Goal: Transaction & Acquisition: Book appointment/travel/reservation

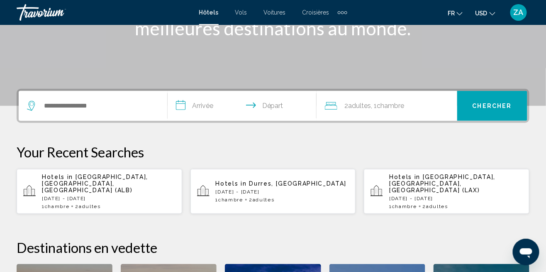
click at [89, 97] on div "Search widget" at bounding box center [93, 106] width 132 height 30
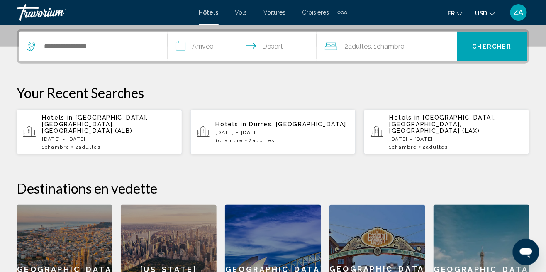
scroll to position [205, 0]
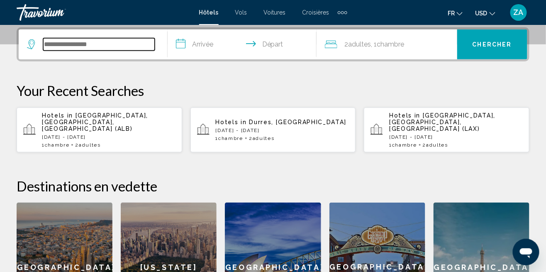
click at [86, 44] on input "Search widget" at bounding box center [99, 44] width 112 height 12
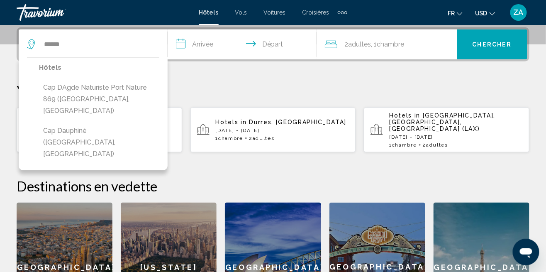
click at [109, 89] on button "Cap dAgde Naturiste port nature 869 ([GEOGRAPHIC_DATA], [GEOGRAPHIC_DATA])" at bounding box center [99, 99] width 120 height 39
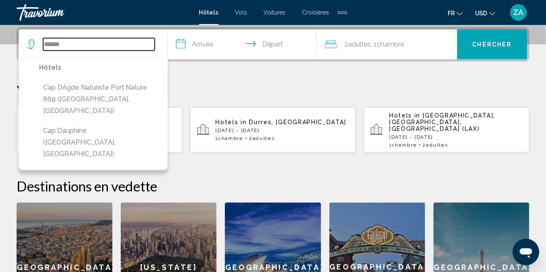
type input "**********"
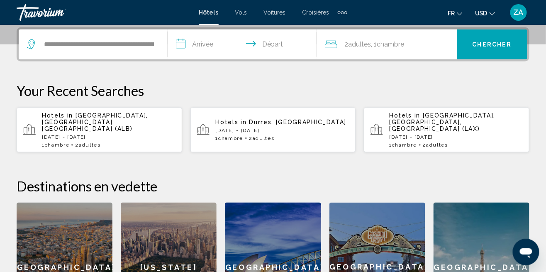
click at [210, 46] on input "**********" at bounding box center [244, 45] width 152 height 32
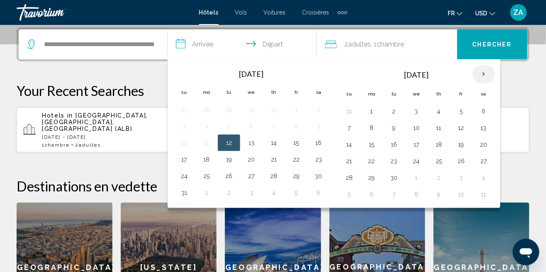
click at [479, 70] on th "Next month" at bounding box center [484, 74] width 22 height 18
click at [478, 73] on th "Next month" at bounding box center [484, 74] width 22 height 18
click at [476, 73] on th "Next month" at bounding box center [484, 74] width 22 height 18
click at [476, 74] on th "Next month" at bounding box center [484, 74] width 22 height 18
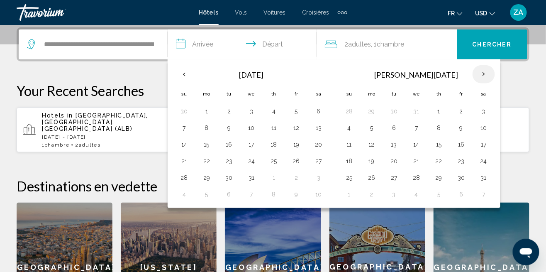
click at [476, 73] on th "Next month" at bounding box center [484, 74] width 22 height 18
click at [477, 72] on th "Next month" at bounding box center [484, 74] width 22 height 18
click at [480, 72] on th "Next month" at bounding box center [484, 74] width 22 height 18
click at [480, 71] on th "Next month" at bounding box center [484, 74] width 22 height 18
click at [477, 72] on th "Next month" at bounding box center [484, 74] width 22 height 18
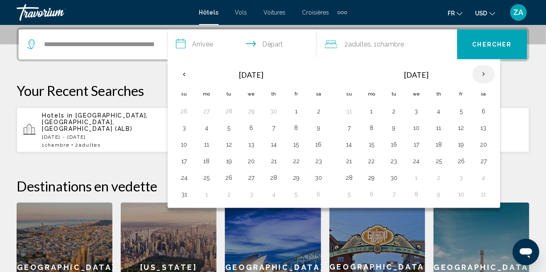
click at [477, 74] on th "Next month" at bounding box center [484, 74] width 22 height 18
click at [477, 159] on button "25" at bounding box center [483, 161] width 13 height 12
click at [477, 160] on button "25" at bounding box center [483, 161] width 13 height 12
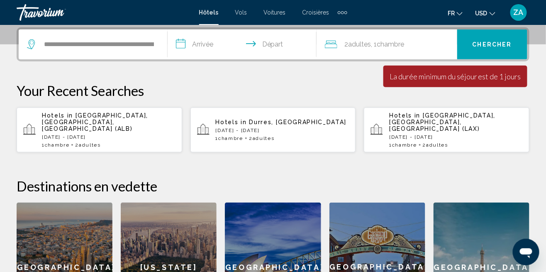
click at [201, 50] on input "**********" at bounding box center [244, 45] width 152 height 32
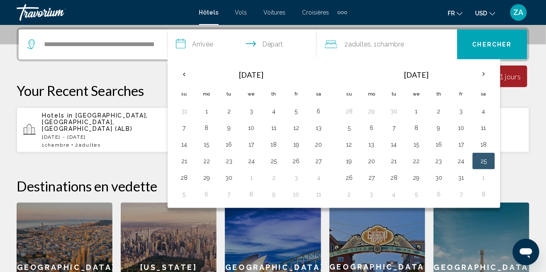
click at [480, 161] on button "25" at bounding box center [483, 161] width 13 height 12
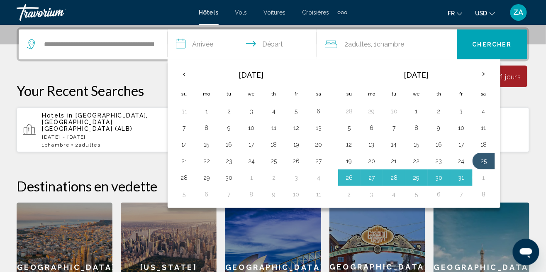
click at [484, 193] on button "8" at bounding box center [483, 194] width 13 height 12
type input "**********"
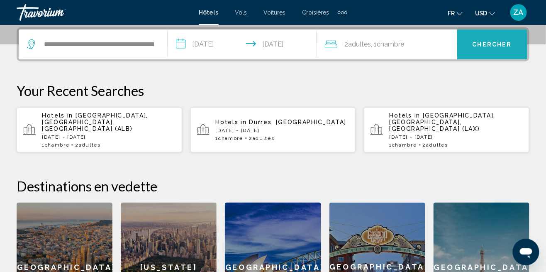
click at [483, 45] on span "Chercher" at bounding box center [492, 45] width 39 height 7
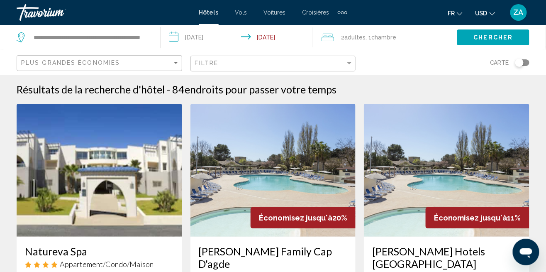
scroll to position [10, 0]
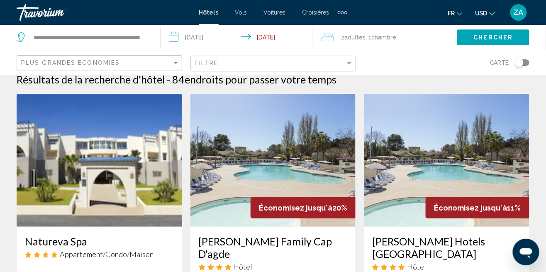
click at [456, 14] on button "fr English Español Français Italiano Português русский" at bounding box center [455, 13] width 15 height 12
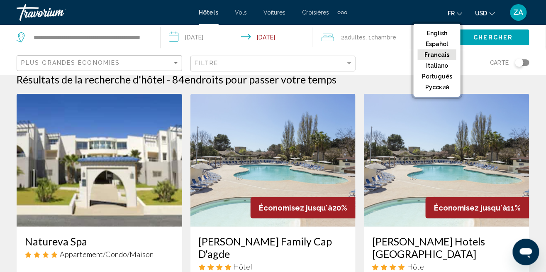
click at [485, 12] on span "USD" at bounding box center [481, 13] width 12 height 7
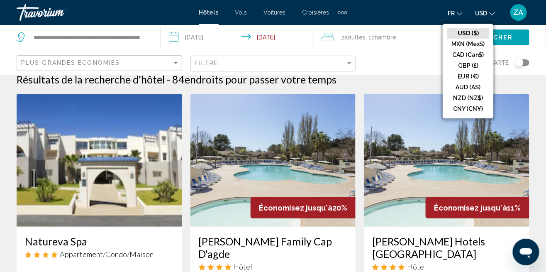
click at [471, 76] on button "EUR (€)" at bounding box center [468, 76] width 42 height 11
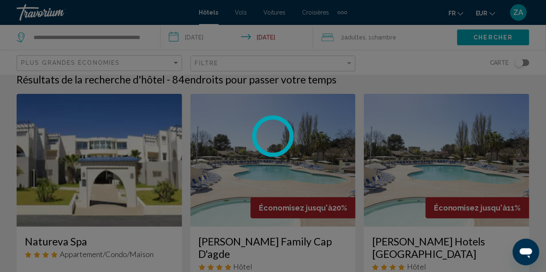
scroll to position [0, 0]
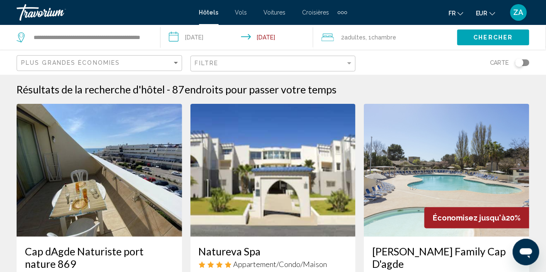
click at [379, 36] on span "Chambre" at bounding box center [384, 37] width 25 height 7
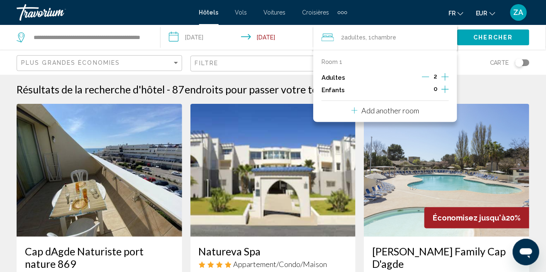
click at [476, 88] on div "Résultats de la recherche d'hôtel - 87 endroits pour passer votre temps" at bounding box center [273, 89] width 513 height 12
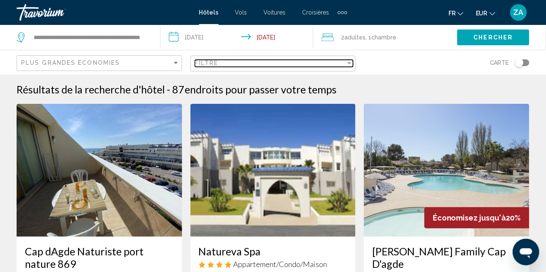
click at [317, 66] on div "Filtre" at bounding box center [270, 63] width 151 height 7
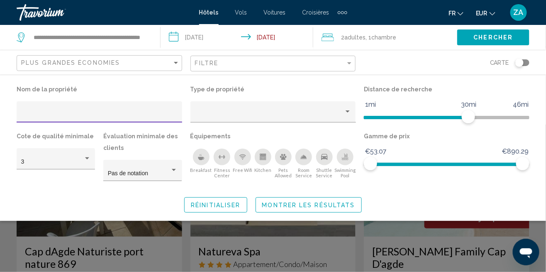
click at [285, 152] on div "Pets Allowed" at bounding box center [283, 157] width 17 height 17
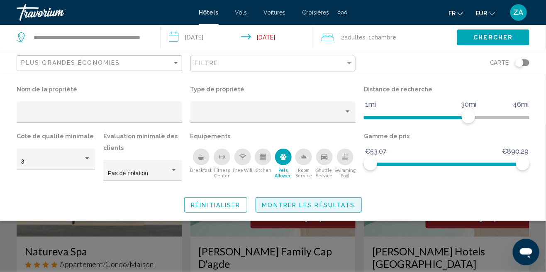
click at [301, 208] on span "Montrer les résultats" at bounding box center [308, 205] width 93 height 7
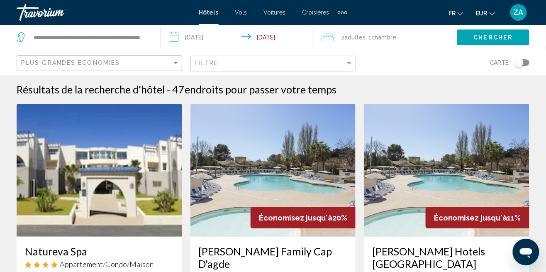
click at [328, 59] on div "Filtre" at bounding box center [274, 63] width 159 height 15
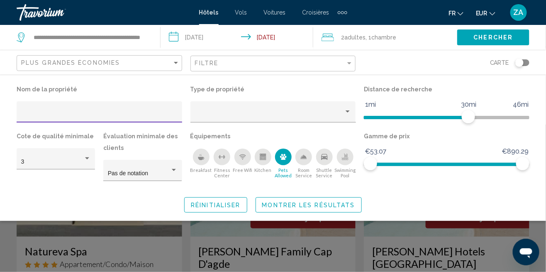
click at [321, 205] on span "Montrer les résultats" at bounding box center [308, 205] width 93 height 7
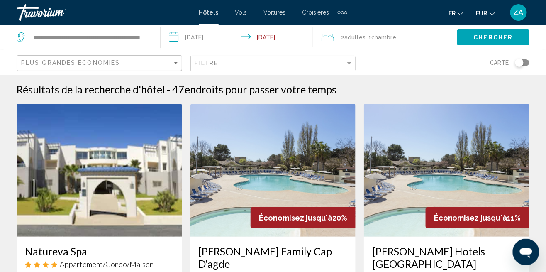
click at [173, 65] on div "Sort by" at bounding box center [175, 62] width 7 height 7
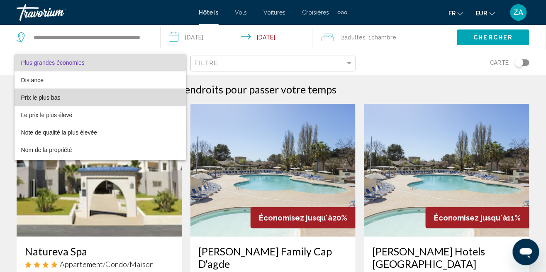
click at [131, 103] on span "Prix le plus bas" at bounding box center [100, 97] width 159 height 17
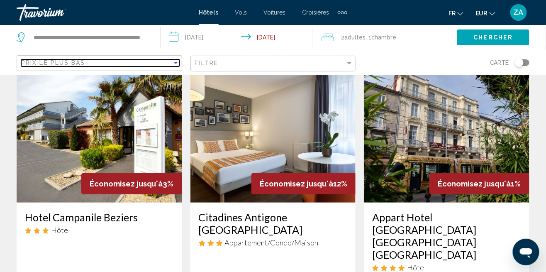
scroll to position [34, 0]
click at [134, 151] on img "Main content" at bounding box center [100, 136] width 166 height 133
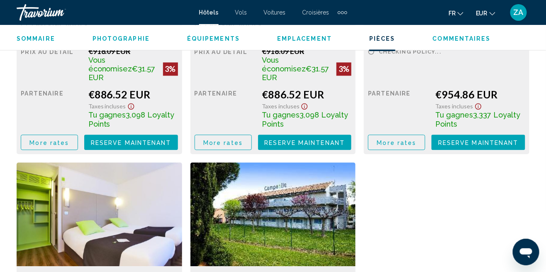
scroll to position [1480, 0]
